Goal: Find specific page/section: Find specific page/section

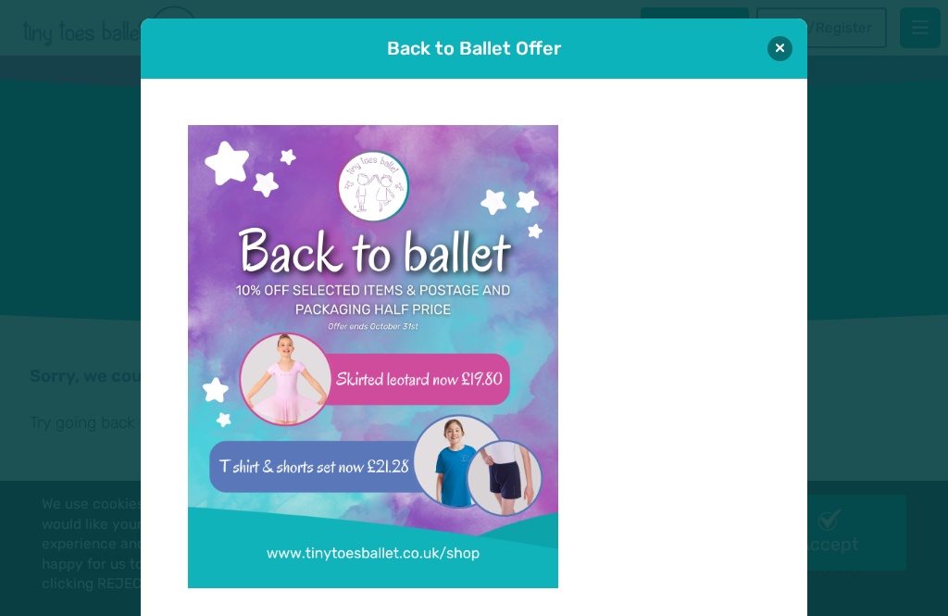
scroll to position [16, 0]
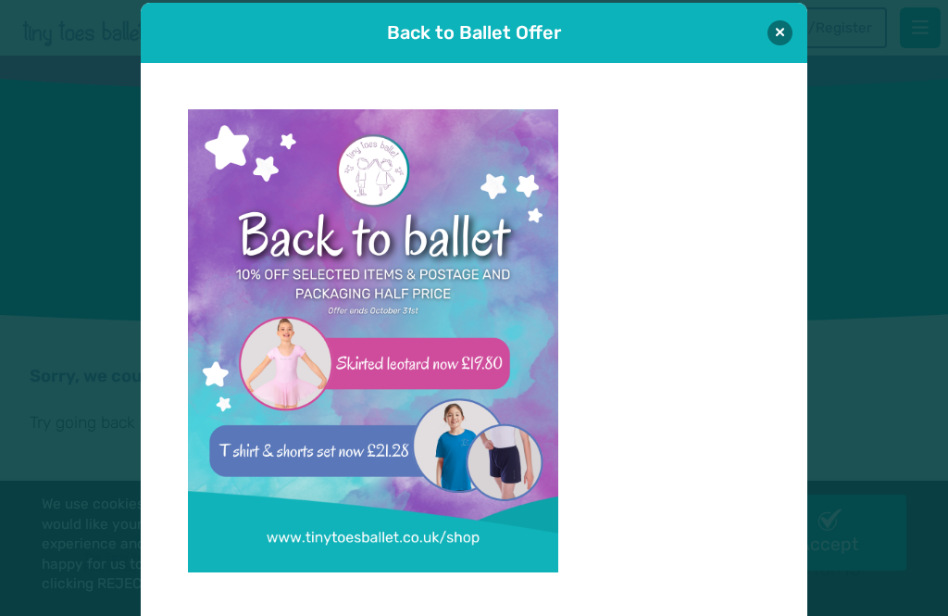
click at [786, 41] on button at bounding box center [780, 32] width 25 height 25
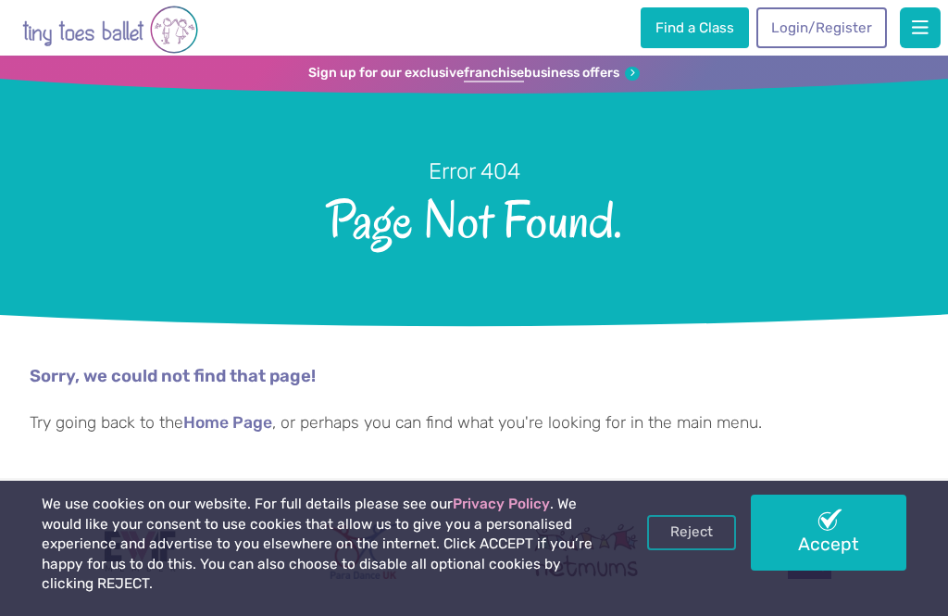
click at [227, 399] on div "Sorry, we could not find that page! Try going back to the Home Page , or perhap…" at bounding box center [474, 399] width 889 height 69
click at [235, 420] on link "Home Page" at bounding box center [227, 424] width 89 height 19
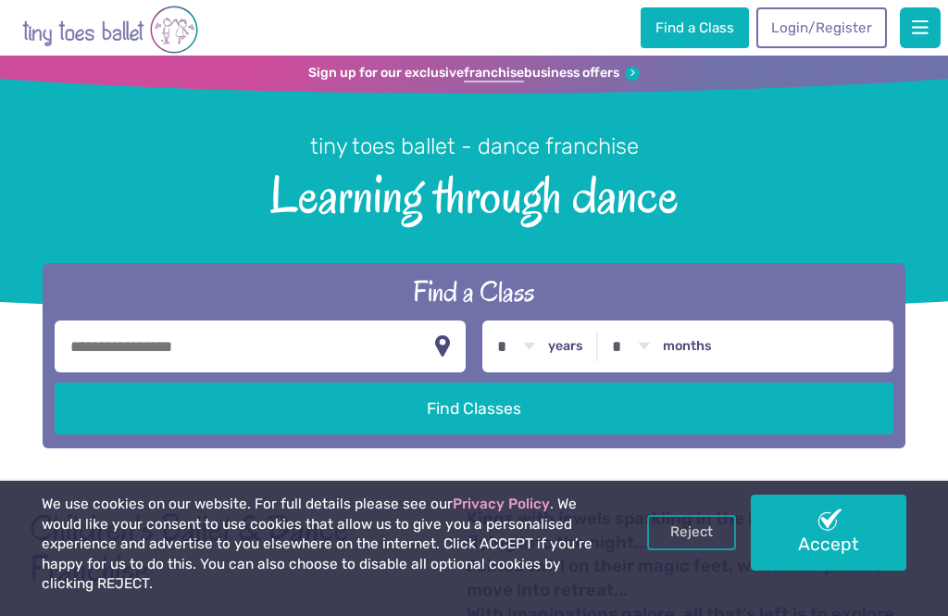
click at [428, 358] on input "text" at bounding box center [260, 346] width 411 height 52
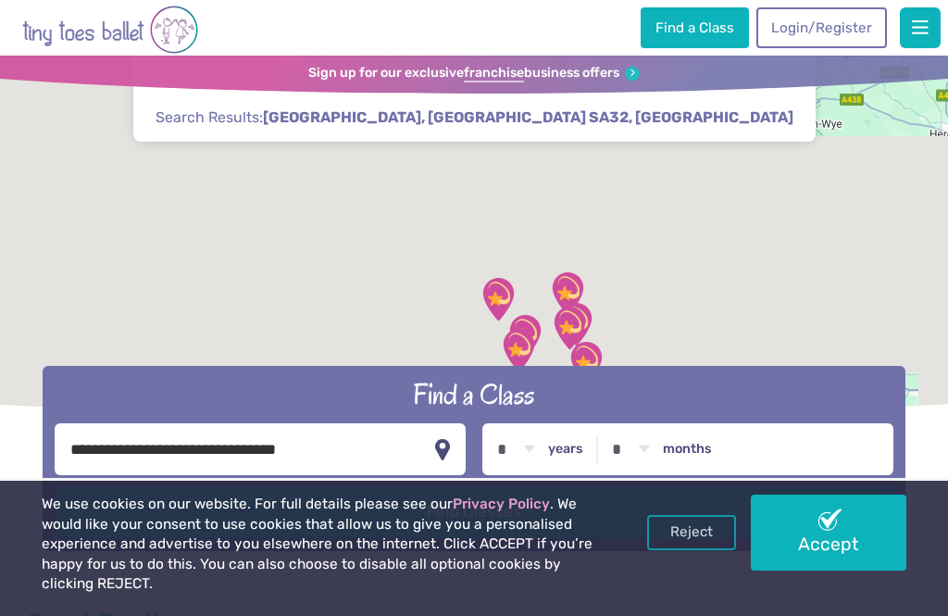
click at [853, 552] on link "Accept" at bounding box center [829, 532] width 156 height 75
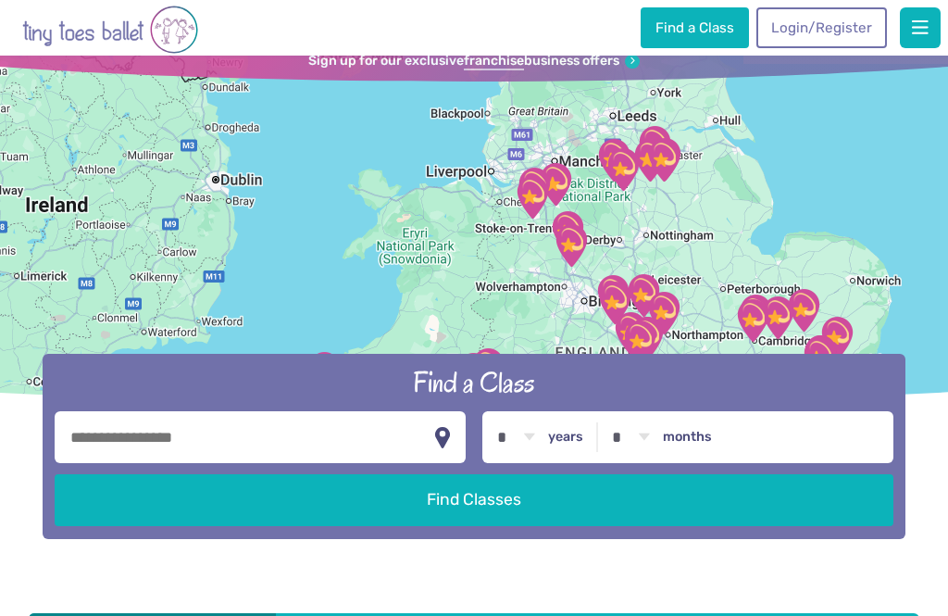
scroll to position [12, 0]
